Goal: Task Accomplishment & Management: Complete application form

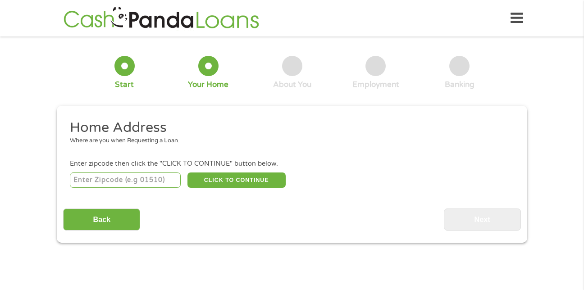
click at [168, 178] on input "number" at bounding box center [125, 179] width 111 height 15
type input "33033"
click at [219, 180] on button "CLICK TO CONTINUE" at bounding box center [236, 179] width 98 height 15
type input "33033"
type input "Homestead"
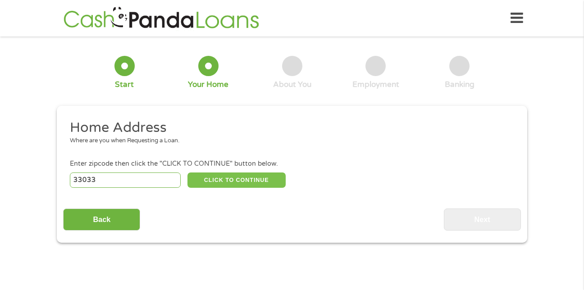
select select "[US_STATE]"
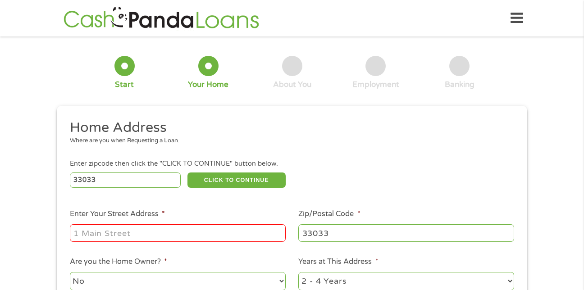
click at [202, 230] on input "Enter Your Street Address *" at bounding box center [178, 232] width 216 height 17
type input "2250 Northeast 37th Road"
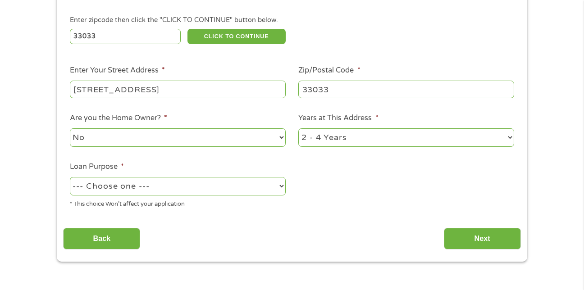
scroll to position [186, 0]
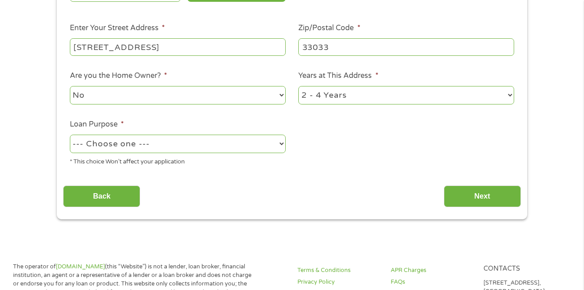
click at [275, 149] on select "--- Choose one --- Pay Bills Debt Consolidation Home Improvement Major Purchase…" at bounding box center [178, 144] width 216 height 18
select select "other"
click at [70, 135] on select "--- Choose one --- Pay Bills Debt Consolidation Home Improvement Major Purchase…" at bounding box center [178, 144] width 216 height 18
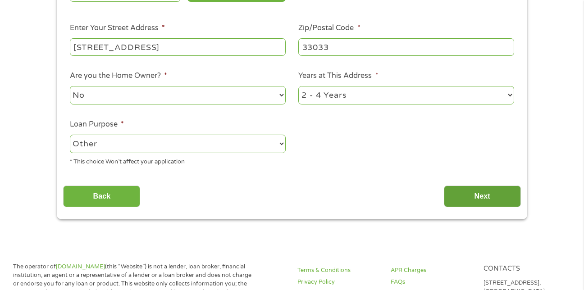
click at [457, 195] on input "Next" at bounding box center [482, 197] width 77 height 22
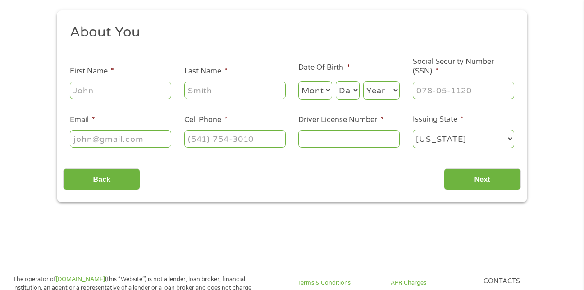
scroll to position [0, 0]
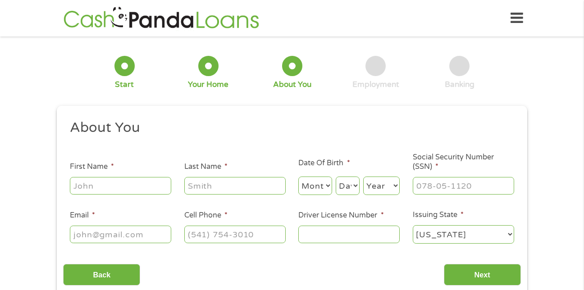
click at [147, 190] on input "First Name *" at bounding box center [120, 185] width 101 height 17
type input "Terrence"
type input "Nelson"
select select "5"
select select "31"
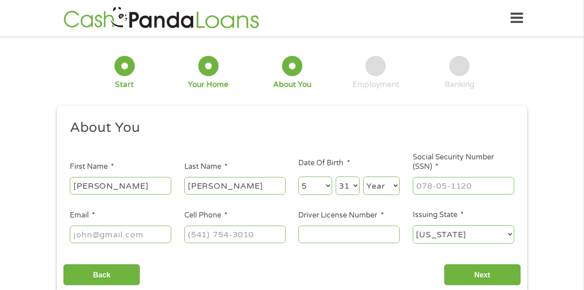
select select "1979"
type input "pcboyz79@yahoo.com"
type input "(786) 307-9554"
click at [435, 190] on input "___-__-____" at bounding box center [462, 185] width 101 height 17
type input "593-24-0477"
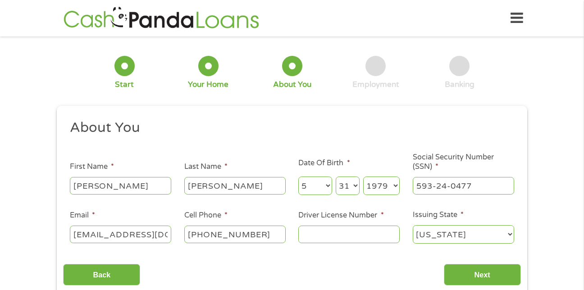
click at [327, 233] on input "Driver License Number *" at bounding box center [348, 234] width 101 height 17
type input "n4258041910"
click at [463, 275] on input "Next" at bounding box center [482, 275] width 77 height 22
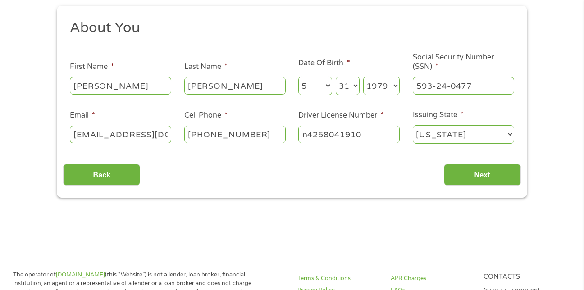
scroll to position [108, 0]
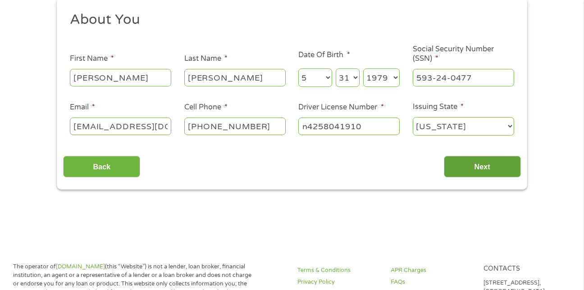
click at [494, 170] on input "Next" at bounding box center [482, 167] width 77 height 22
click at [482, 166] on input "Next" at bounding box center [482, 167] width 77 height 22
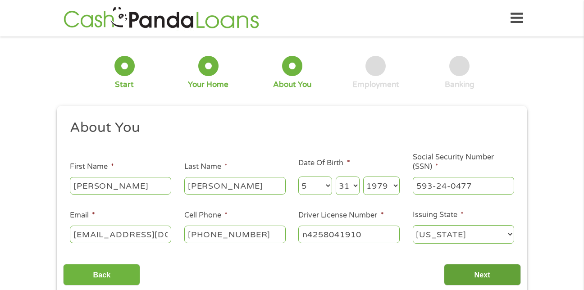
click at [492, 275] on input "Next" at bounding box center [482, 275] width 77 height 22
drag, startPoint x: 492, startPoint y: 275, endPoint x: 508, endPoint y: 282, distance: 17.7
click at [508, 282] on input "Next" at bounding box center [482, 275] width 77 height 22
click at [444, 264] on input "Next" at bounding box center [482, 275] width 77 height 22
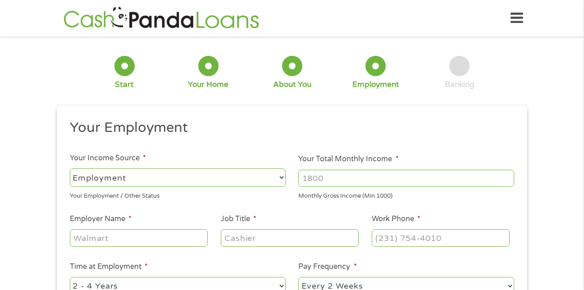
scroll to position [4, 4]
click at [222, 181] on select "--- Choose one --- Employment Self Employed Benefits" at bounding box center [178, 177] width 216 height 18
click at [70, 168] on select "--- Choose one --- Employment Self Employed Benefits" at bounding box center [178, 177] width 216 height 18
click at [333, 178] on input "Your Total Monthly Income *" at bounding box center [406, 178] width 216 height 17
type input "4400"
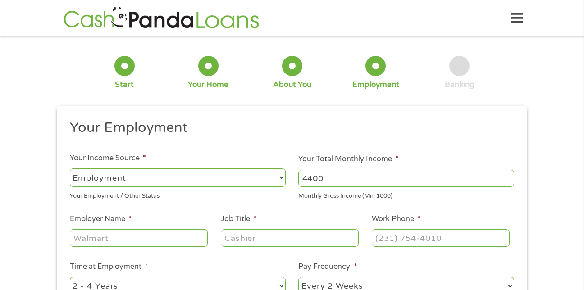
click at [153, 243] on input "Employer Name *" at bounding box center [139, 237] width 138 height 17
type input "home depot"
click at [244, 241] on input "Job Title *" at bounding box center [290, 237] width 138 height 17
type input "warehouse freight"
click at [391, 237] on input "(___) ___-____" at bounding box center [441, 237] width 138 height 17
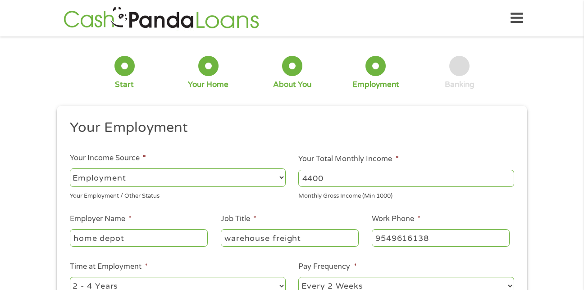
type input "(954) 961-6138"
click at [582, 283] on div "1 Start 2 Your Home 3 About You 4 Employment 5 Banking 6 This field is hidden w…" at bounding box center [292, 220] width 584 height 355
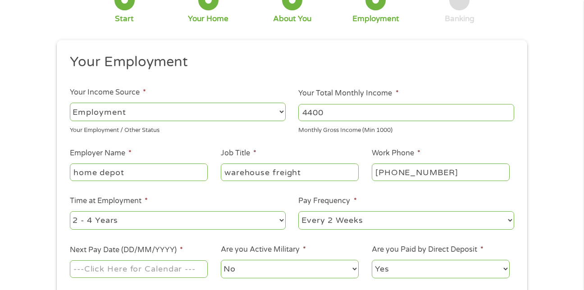
scroll to position [72, 0]
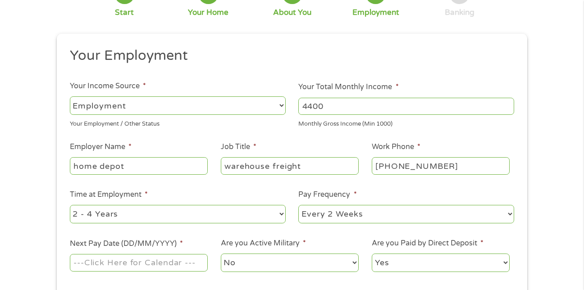
click at [504, 214] on select "--- Choose one --- Every 2 Weeks Every Week Monthly Semi-Monthly" at bounding box center [406, 214] width 216 height 18
click at [298, 205] on select "--- Choose one --- Every 2 Weeks Every Week Monthly Semi-Monthly" at bounding box center [406, 214] width 216 height 18
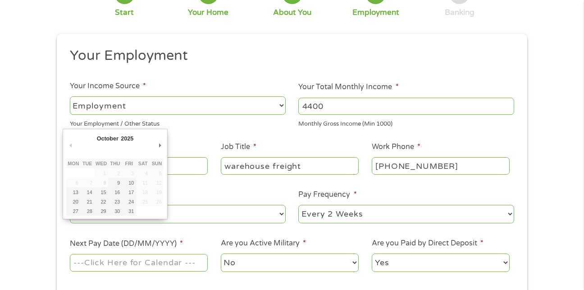
click at [189, 263] on input "Next Pay Date (DD/MM/YYYY) *" at bounding box center [139, 262] width 138 height 17
type input "17/10/2025"
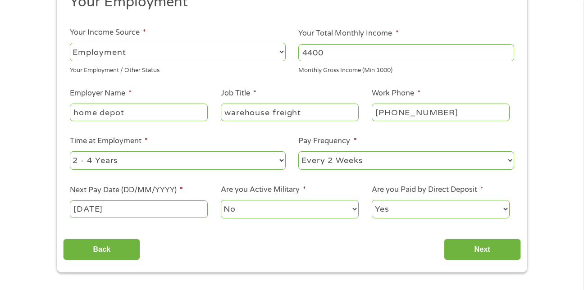
scroll to position [126, 0]
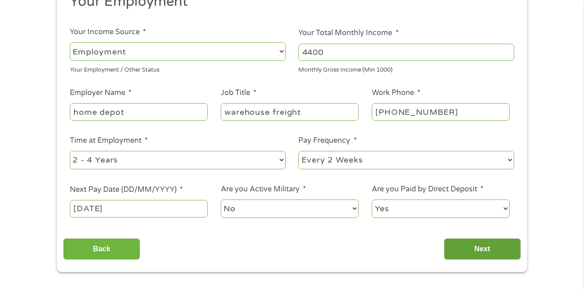
click at [494, 251] on input "Next" at bounding box center [482, 249] width 77 height 22
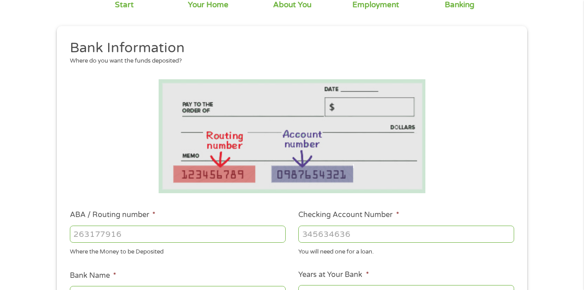
scroll to position [90, 0]
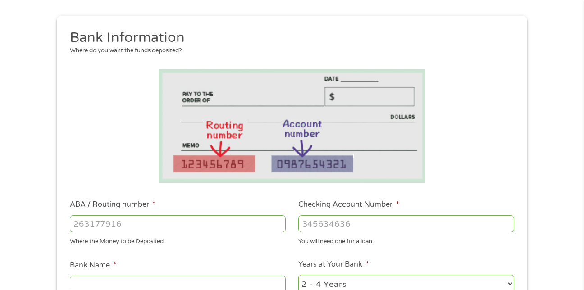
click at [233, 224] on input "ABA / Routing number *" at bounding box center [178, 223] width 216 height 17
type input "063100277"
type input "BANK OF AMERICA NA"
type input "063100277"
click at [309, 229] on input "Checking Account Number *" at bounding box center [406, 223] width 216 height 17
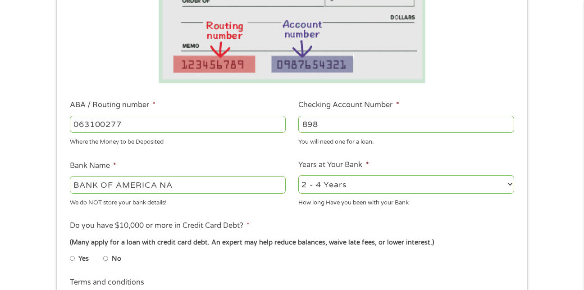
scroll to position [198, 0]
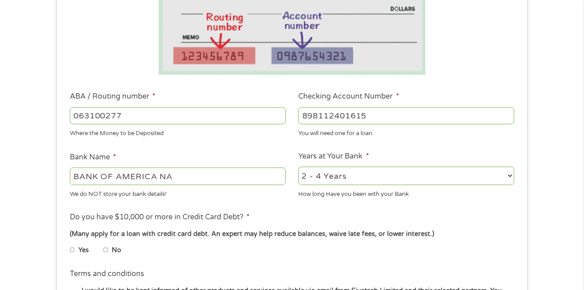
type input "898112401615"
click at [499, 175] on select "2 - 4 Years 6 - 12 Months 1 - 2 Years Over 4 Years" at bounding box center [406, 176] width 216 height 18
select select "60months"
click at [298, 167] on select "2 - 4 Years 6 - 12 Months 1 - 2 Years Over 4 Years" at bounding box center [406, 176] width 216 height 18
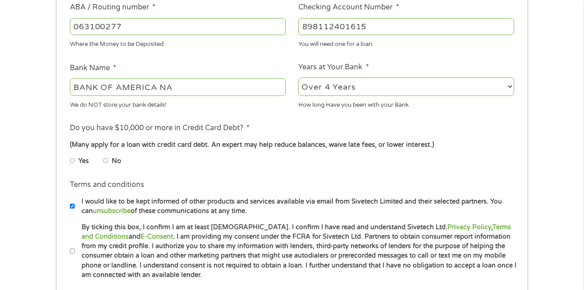
scroll to position [288, 0]
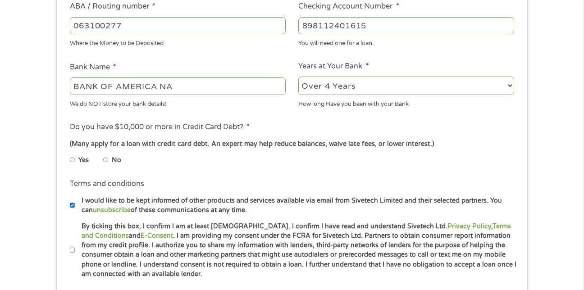
click at [105, 160] on input "No" at bounding box center [105, 160] width 5 height 14
radio input "true"
click at [75, 248] on label "By ticking this box, I confirm I am at least 18 years old. I confirm I have rea…" at bounding box center [296, 251] width 442 height 58
click at [75, 248] on input "By ticking this box, I confirm I am at least 18 years old. I confirm I have rea…" at bounding box center [72, 250] width 5 height 14
checkbox input "true"
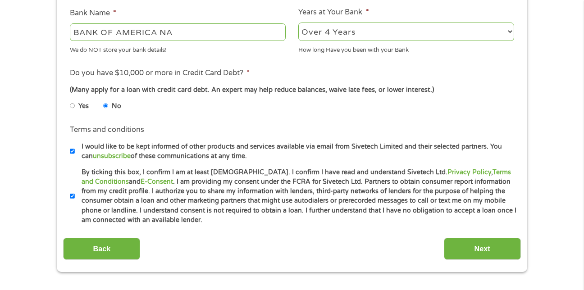
scroll to position [360, 0]
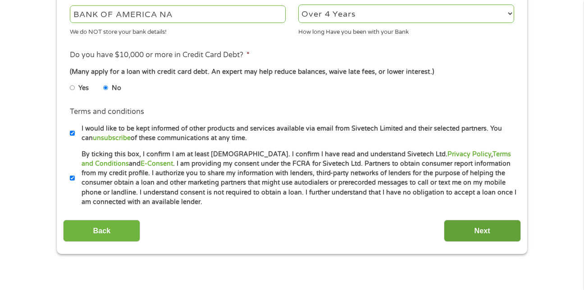
click at [493, 228] on input "Next" at bounding box center [482, 231] width 77 height 22
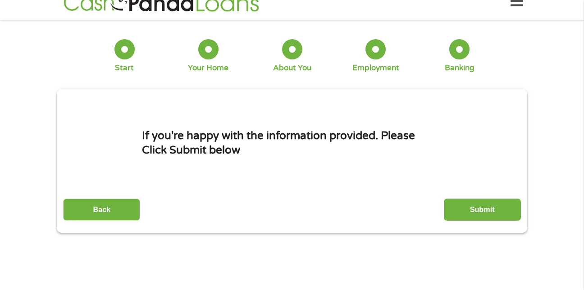
scroll to position [0, 0]
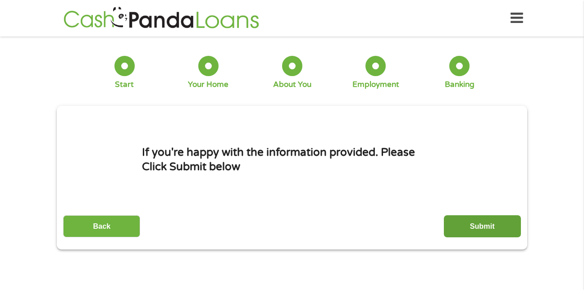
click at [483, 226] on input "Submit" at bounding box center [482, 226] width 77 height 22
